Goal: Transaction & Acquisition: Purchase product/service

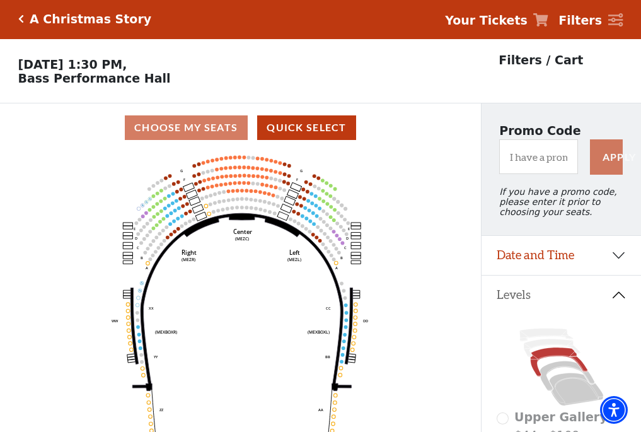
scroll to position [59, 0]
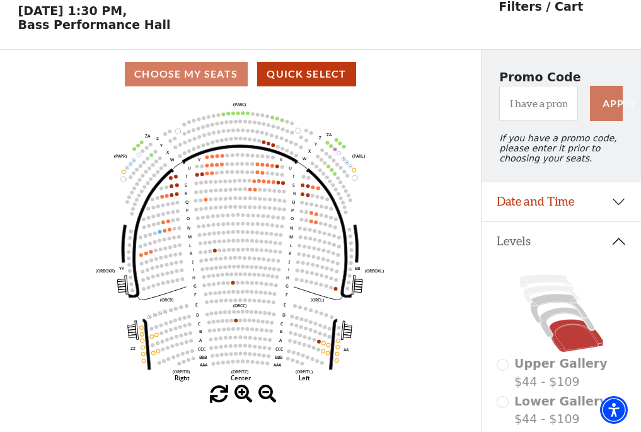
scroll to position [59, 0]
